Goal: Browse casually: Explore the website without a specific task or goal

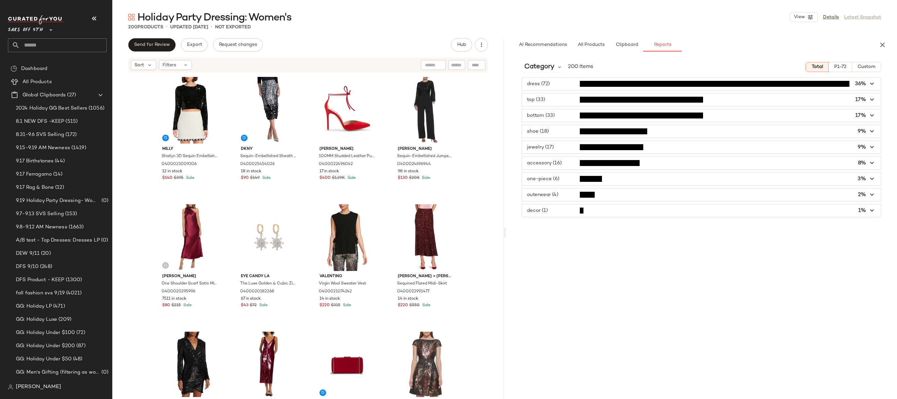
click at [634, 11] on div "Holiday Party Dressing: Women's View Details Latest Snapshot" at bounding box center [504, 17] width 784 height 13
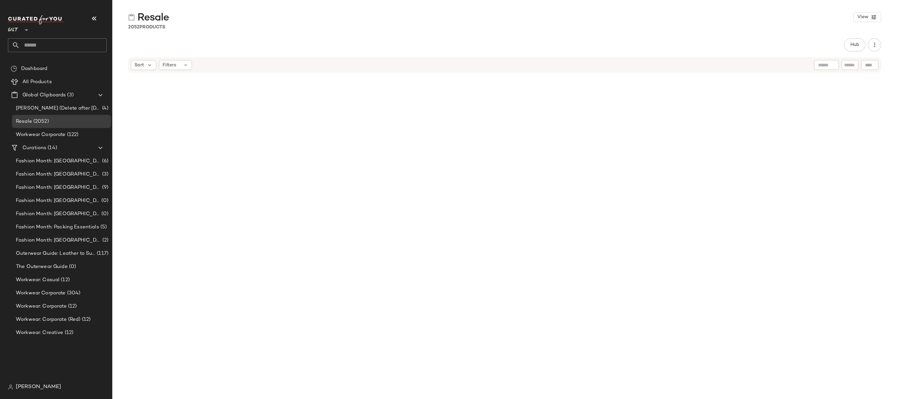
scroll to position [1994, 0]
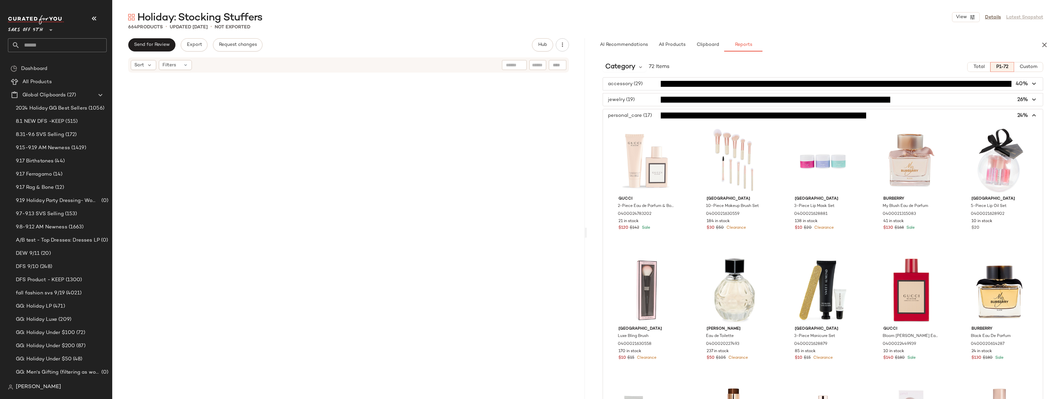
scroll to position [857, 0]
